Goal: Download file/media

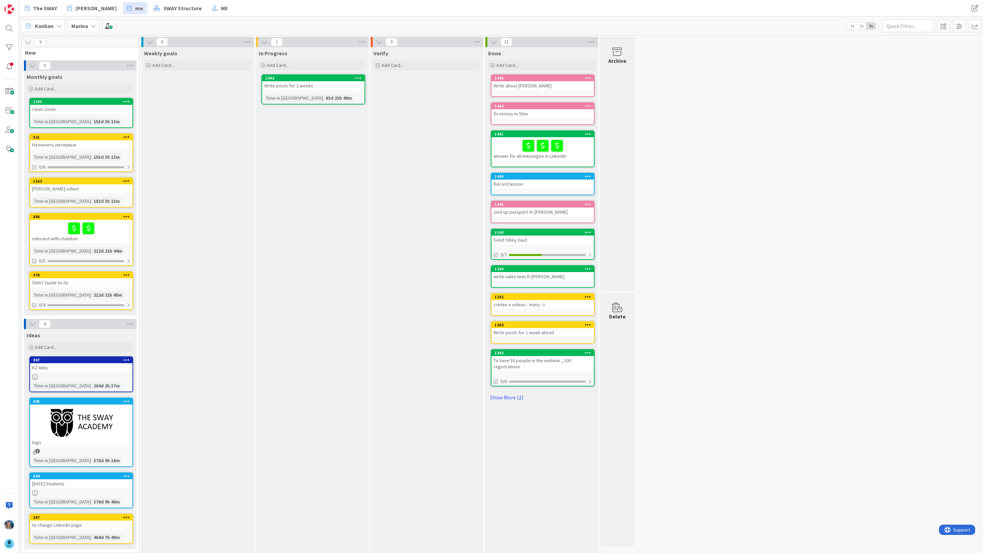
click at [91, 27] on icon at bounding box center [93, 25] width 5 height 5
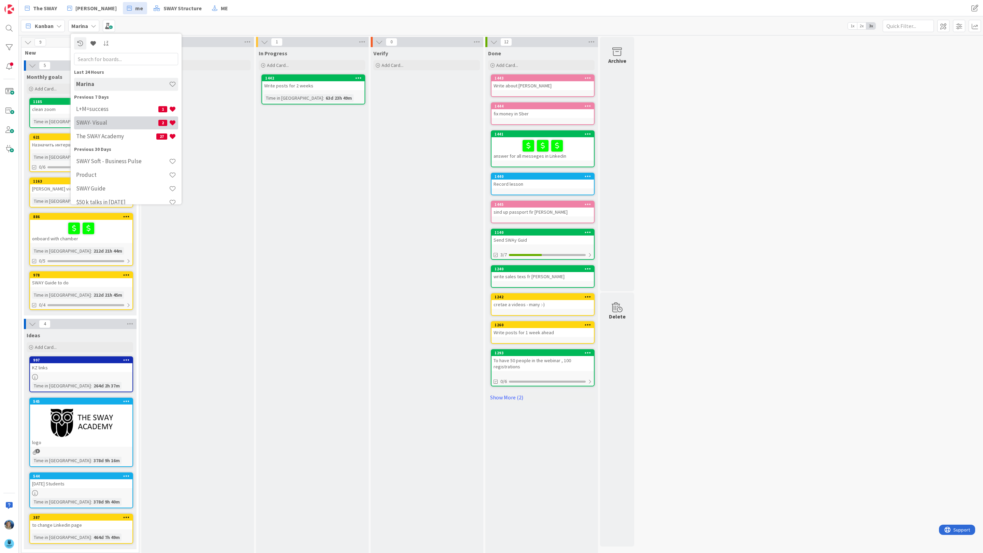
click at [107, 120] on h4 "SWAY- Visual" at bounding box center [117, 122] width 82 height 7
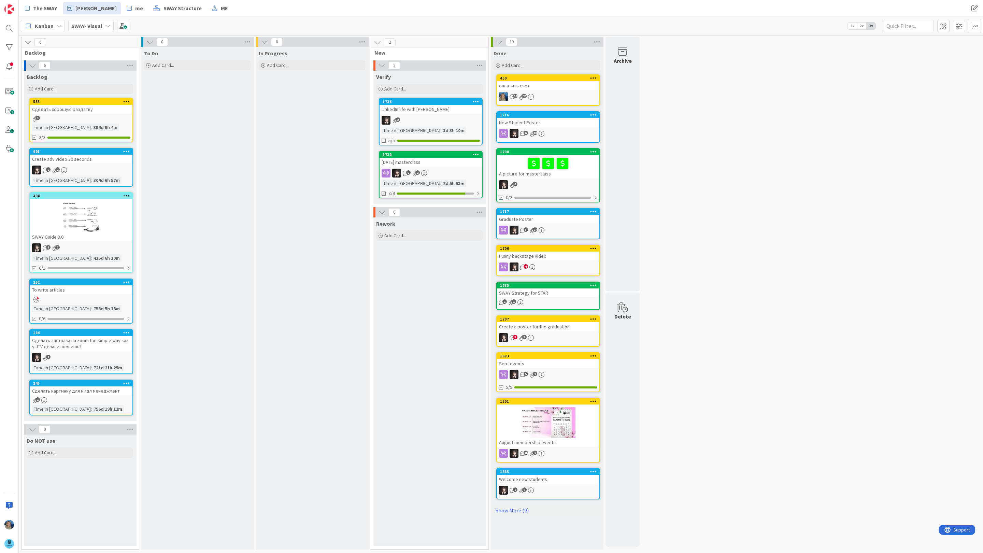
click at [105, 26] on icon at bounding box center [107, 25] width 5 height 5
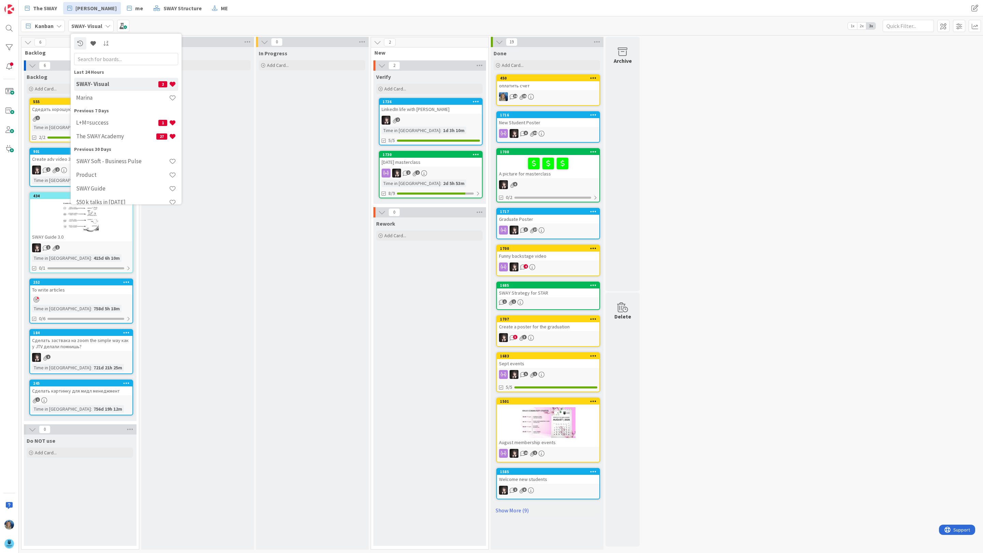
click at [118, 85] on h4 "SWAY- Visual" at bounding box center [117, 84] width 82 height 7
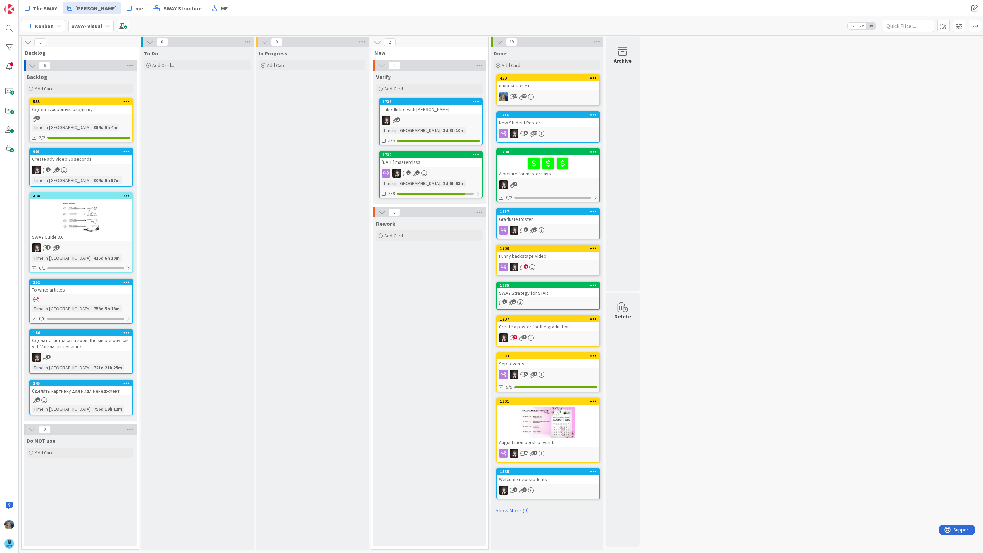
click at [455, 167] on link "1730 [DATE] masterclass 2 2 Time in [GEOGRAPHIC_DATA] : 2d 5h 53m 8/9" at bounding box center [431, 174] width 104 height 47
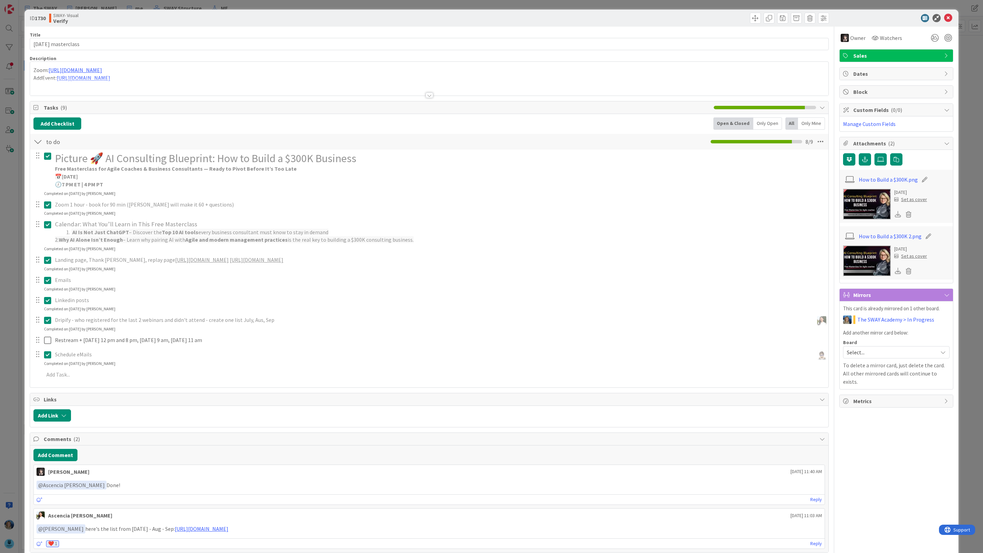
click at [862, 219] on img at bounding box center [867, 204] width 48 height 31
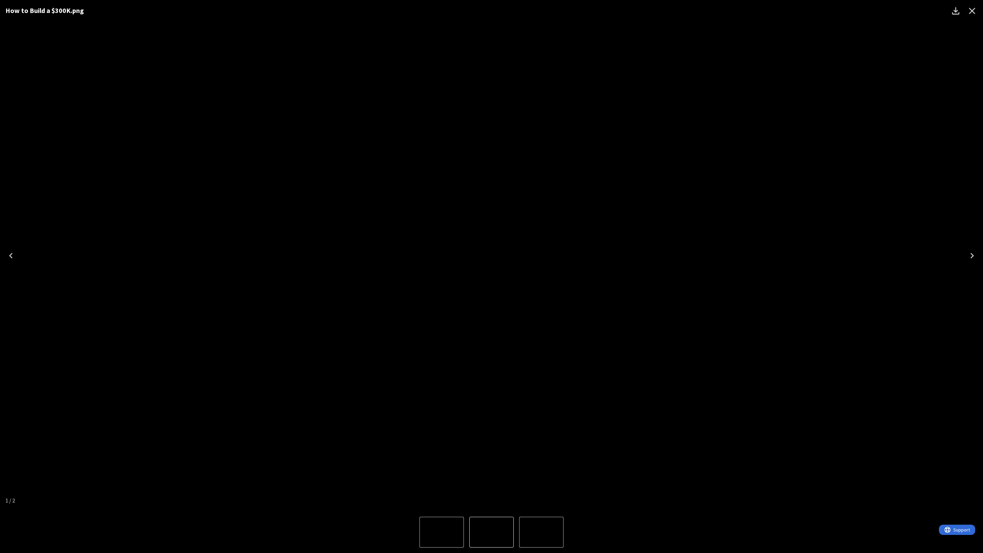
click at [973, 250] on icon "Next" at bounding box center [971, 255] width 11 height 11
click at [957, 13] on icon "Download" at bounding box center [955, 10] width 11 height 11
click at [956, 10] on icon "Download" at bounding box center [955, 10] width 11 height 11
